Goal: Task Accomplishment & Management: Use online tool/utility

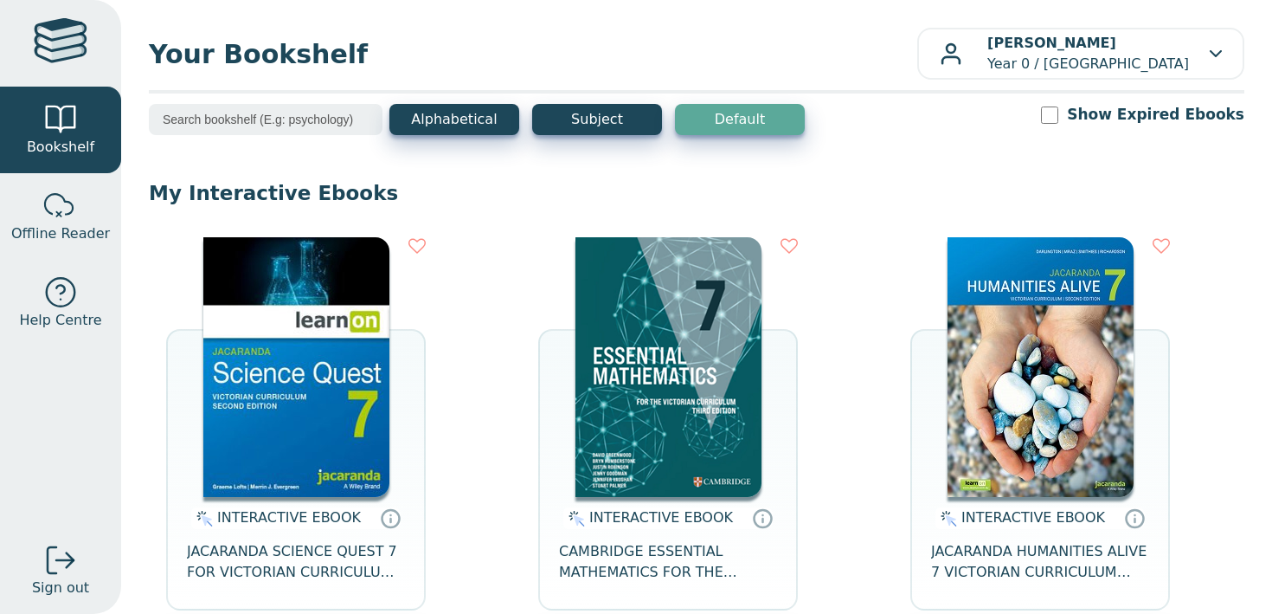
click at [209, 357] on img at bounding box center [296, 367] width 186 height 260
click at [321, 325] on img at bounding box center [296, 367] width 186 height 260
